Goal: Find specific page/section: Find specific page/section

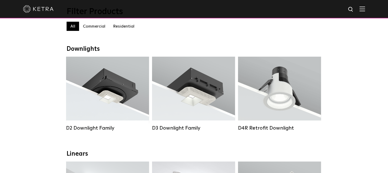
scroll to position [56, 0]
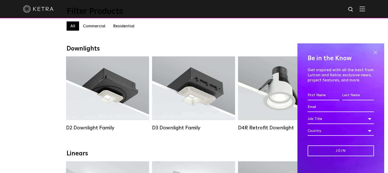
click at [371, 51] on span at bounding box center [375, 52] width 8 height 8
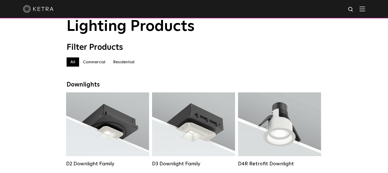
scroll to position [0, 0]
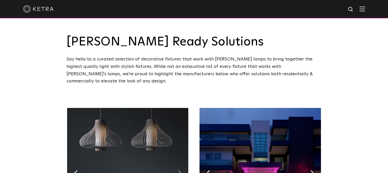
click at [181, 170] on img at bounding box center [179, 173] width 3 height 6
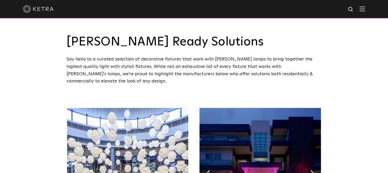
click at [181, 170] on img at bounding box center [179, 173] width 3 height 6
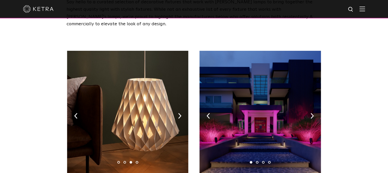
scroll to position [58, 0]
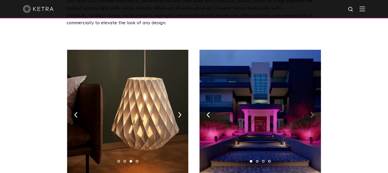
drag, startPoint x: 313, startPoint y: 109, endPoint x: 311, endPoint y: 105, distance: 4.8
click at [311, 112] on img at bounding box center [311, 115] width 3 height 6
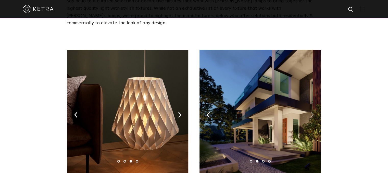
click at [311, 112] on img at bounding box center [311, 115] width 3 height 6
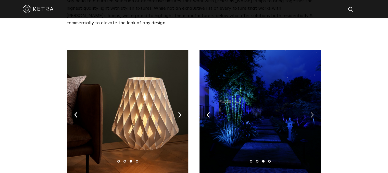
click at [311, 112] on img at bounding box center [311, 115] width 3 height 6
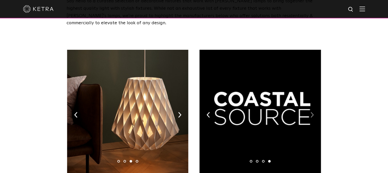
click at [311, 112] on img at bounding box center [311, 115] width 3 height 6
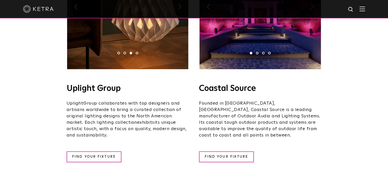
scroll to position [169, 0]
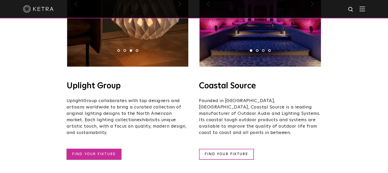
click at [92, 150] on link "FIND YOUR FIXTURE" at bounding box center [94, 154] width 55 height 11
